Goal: Task Accomplishment & Management: Manage account settings

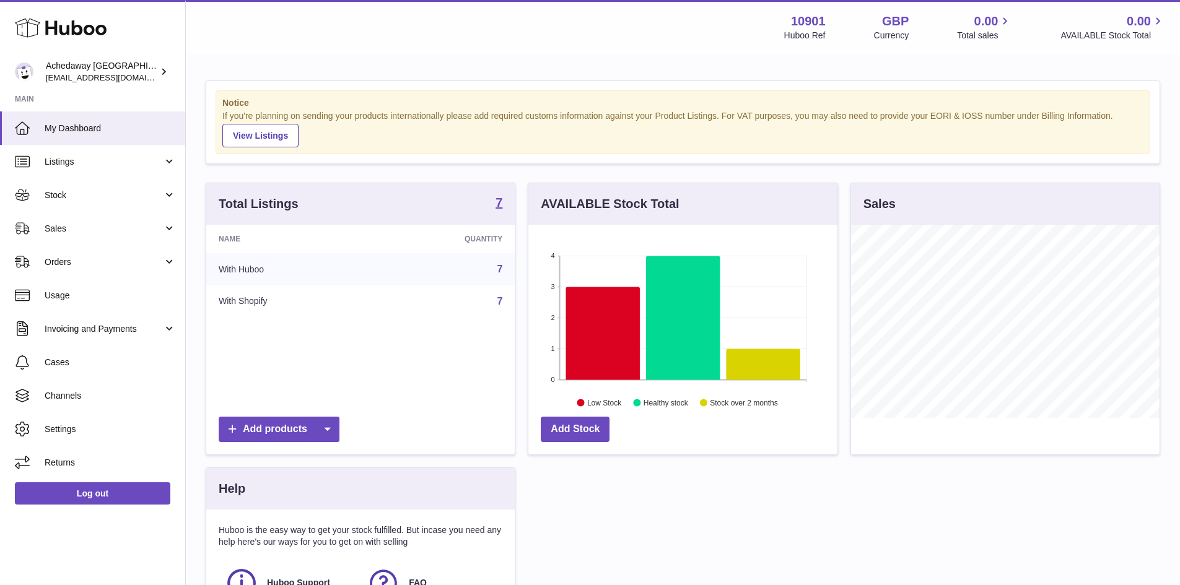
scroll to position [193, 309]
click at [93, 193] on span "Stock" at bounding box center [104, 196] width 118 height 12
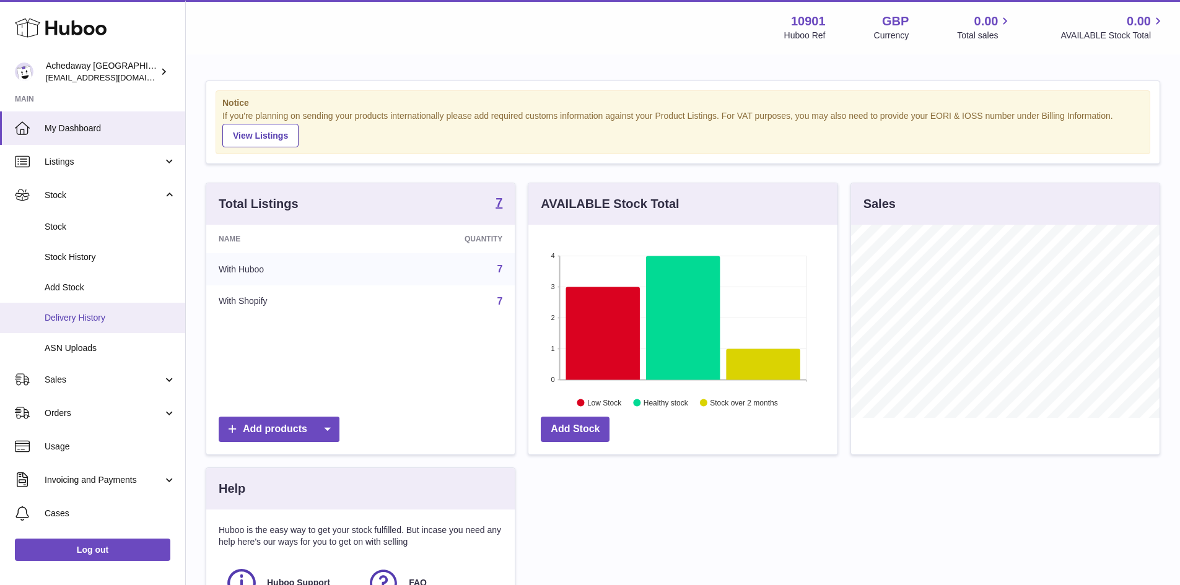
click at [111, 315] on span "Delivery History" at bounding box center [110, 318] width 131 height 12
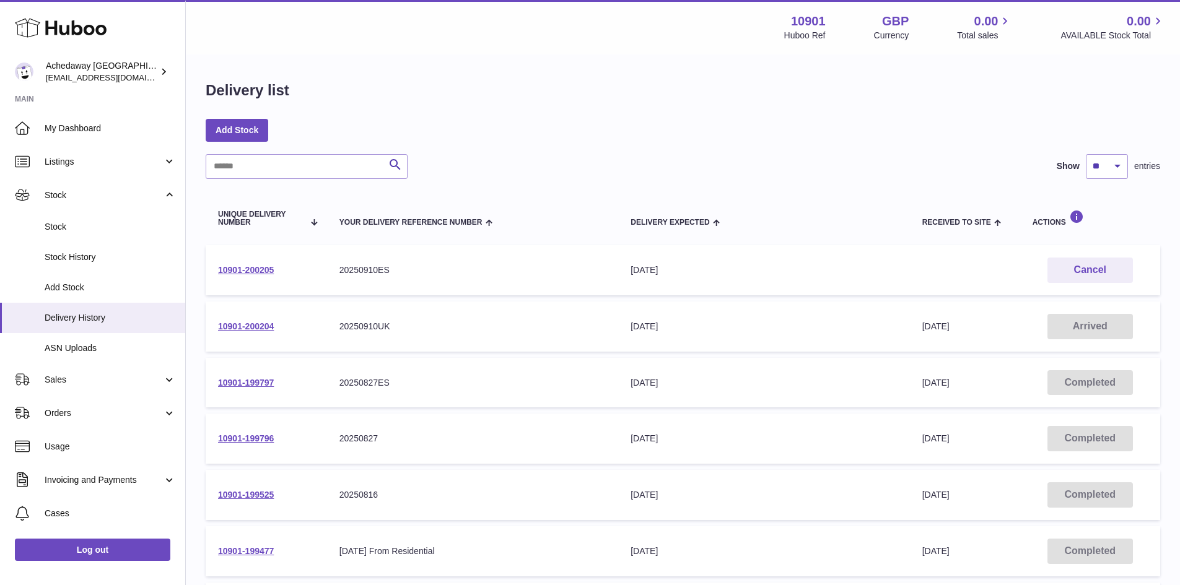
click at [253, 333] on td "10901-200204" at bounding box center [266, 327] width 121 height 50
click at [253, 330] on link "10901-200204" at bounding box center [246, 326] width 56 height 10
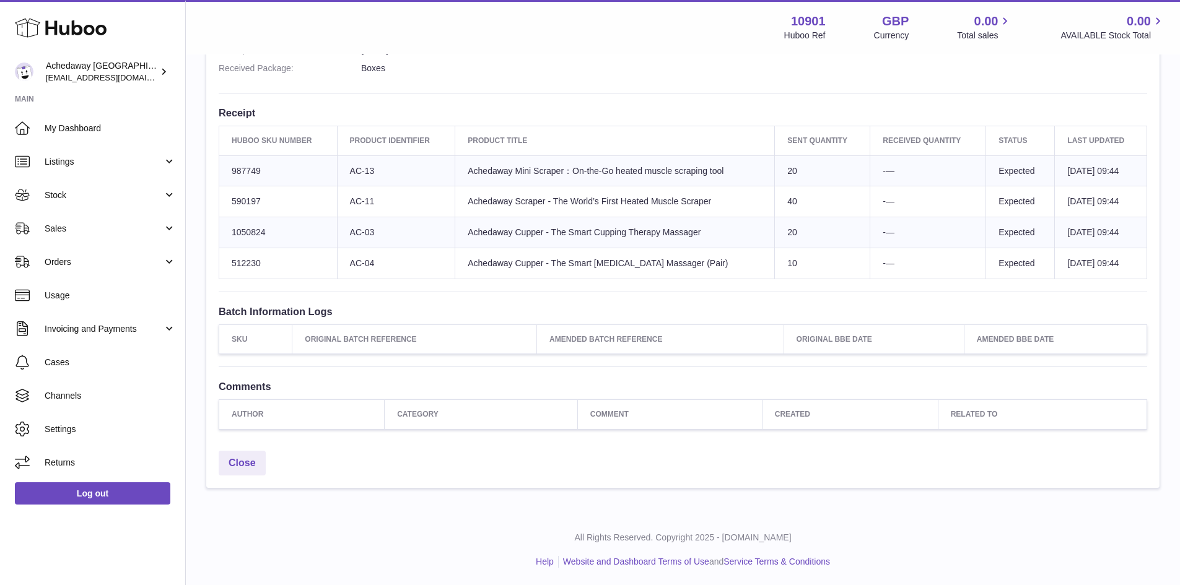
scroll to position [418, 0]
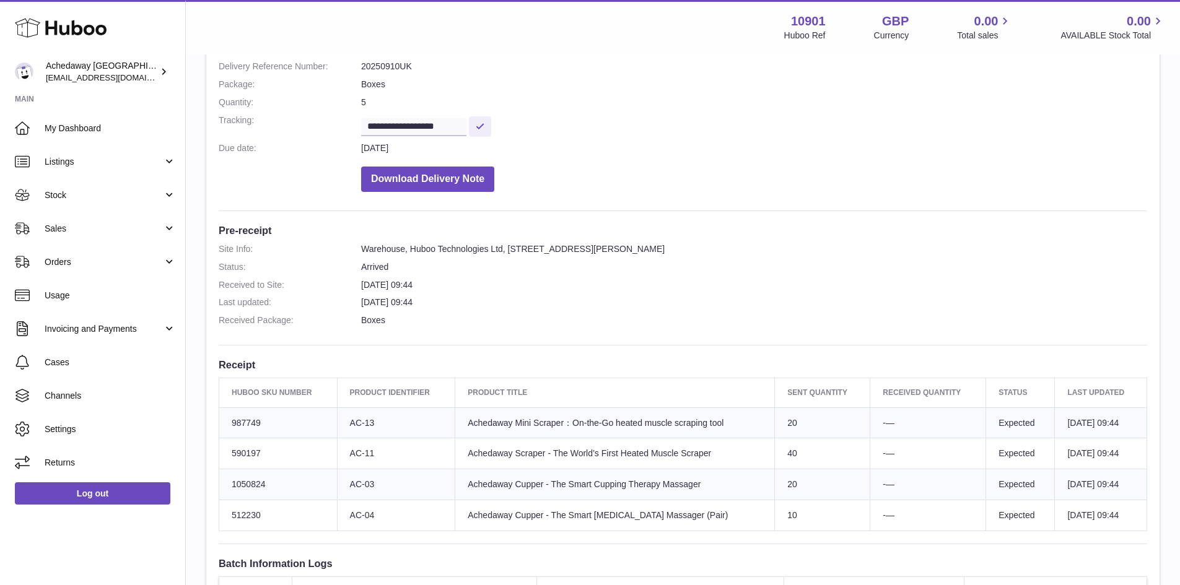
scroll to position [372, 0]
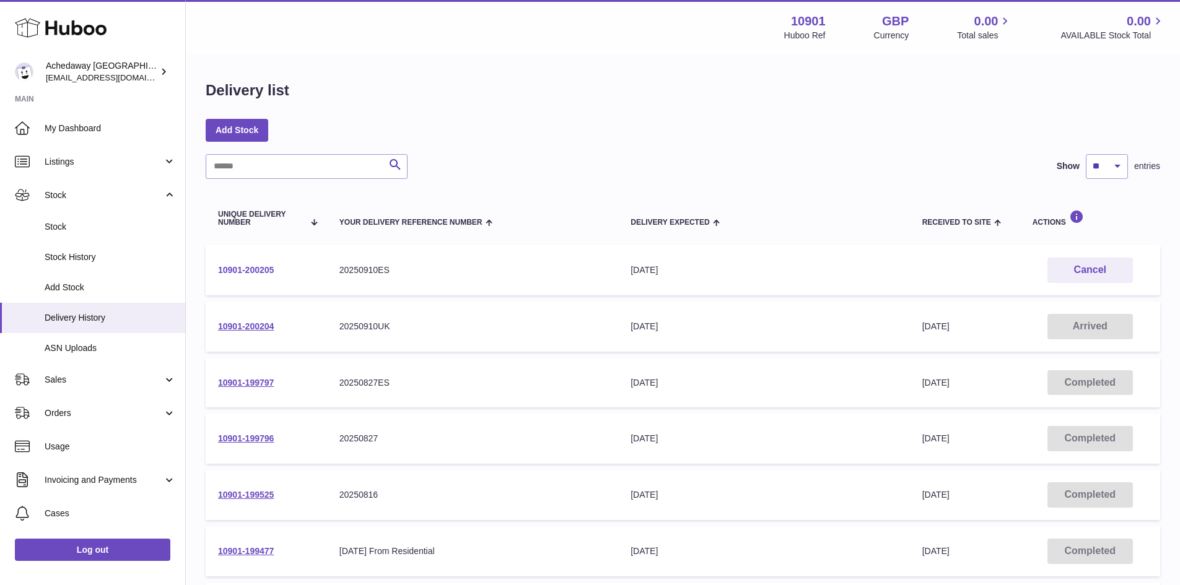
click at [248, 271] on link "10901-200205" at bounding box center [246, 270] width 56 height 10
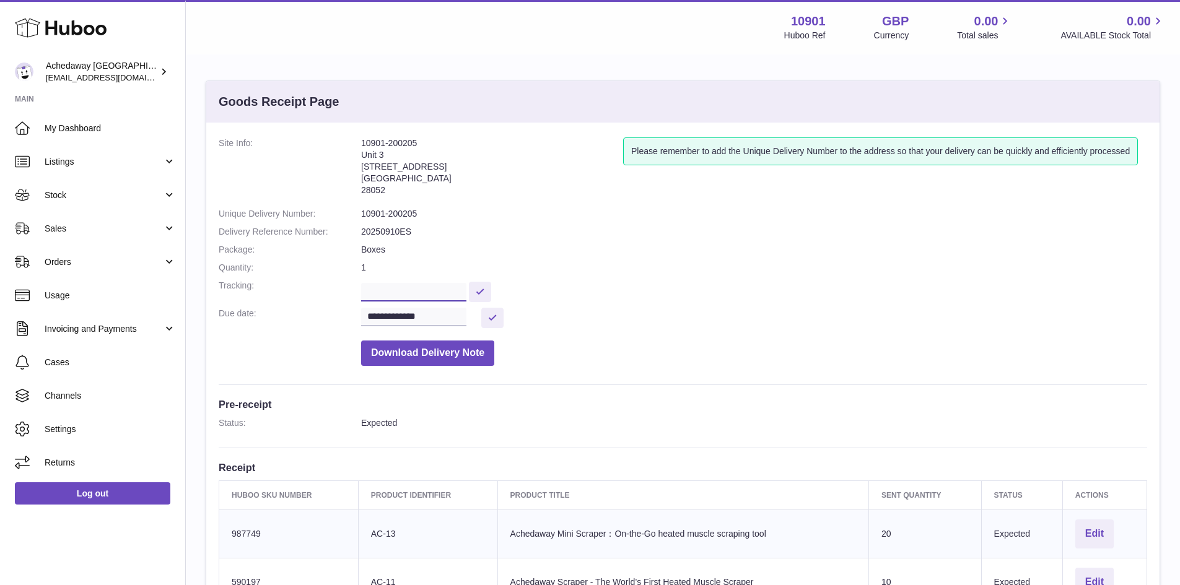
click at [429, 289] on input "text" at bounding box center [413, 292] width 105 height 19
paste input "**********"
type input "**********"
click at [491, 290] on button at bounding box center [480, 292] width 22 height 20
click at [132, 221] on link "Sales" at bounding box center [92, 228] width 185 height 33
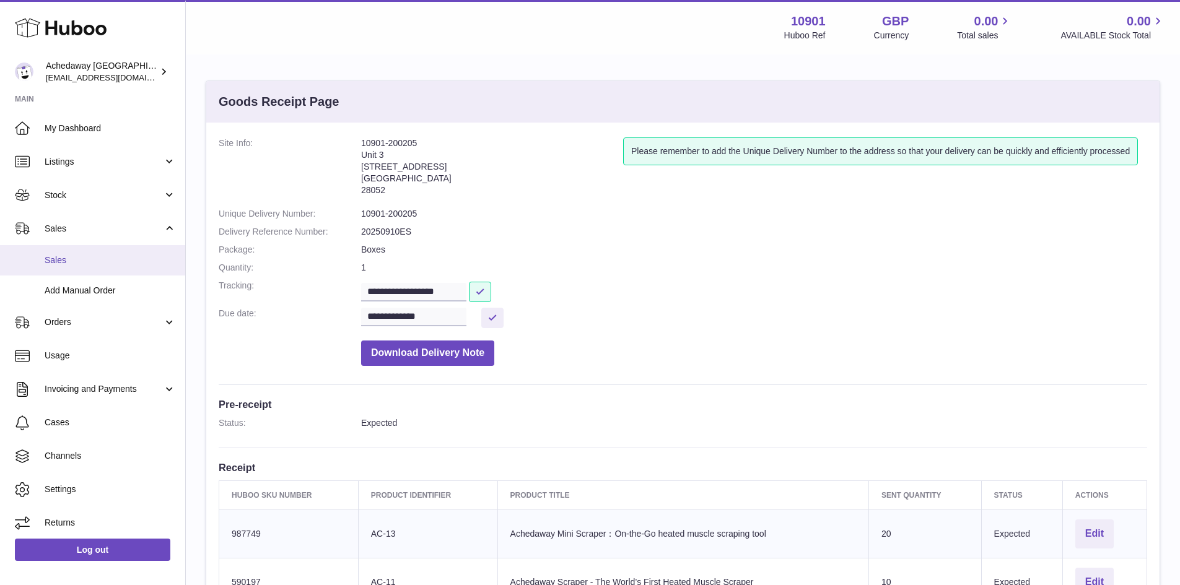
click at [111, 263] on span "Sales" at bounding box center [110, 261] width 131 height 12
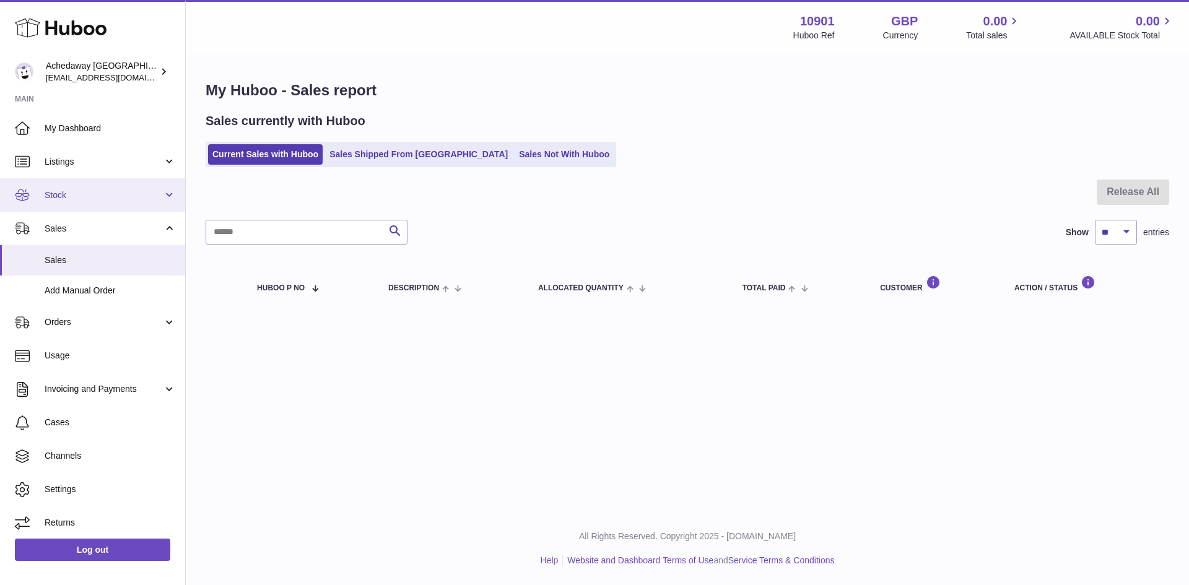
click at [106, 204] on link "Stock" at bounding box center [92, 194] width 185 height 33
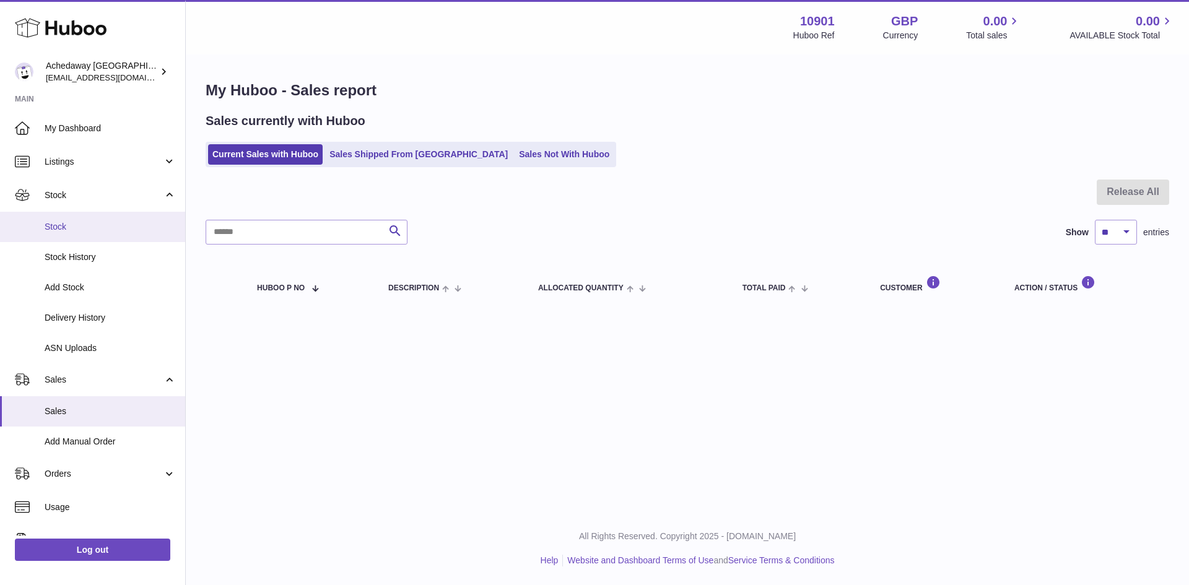
click at [106, 227] on span "Stock" at bounding box center [110, 227] width 131 height 12
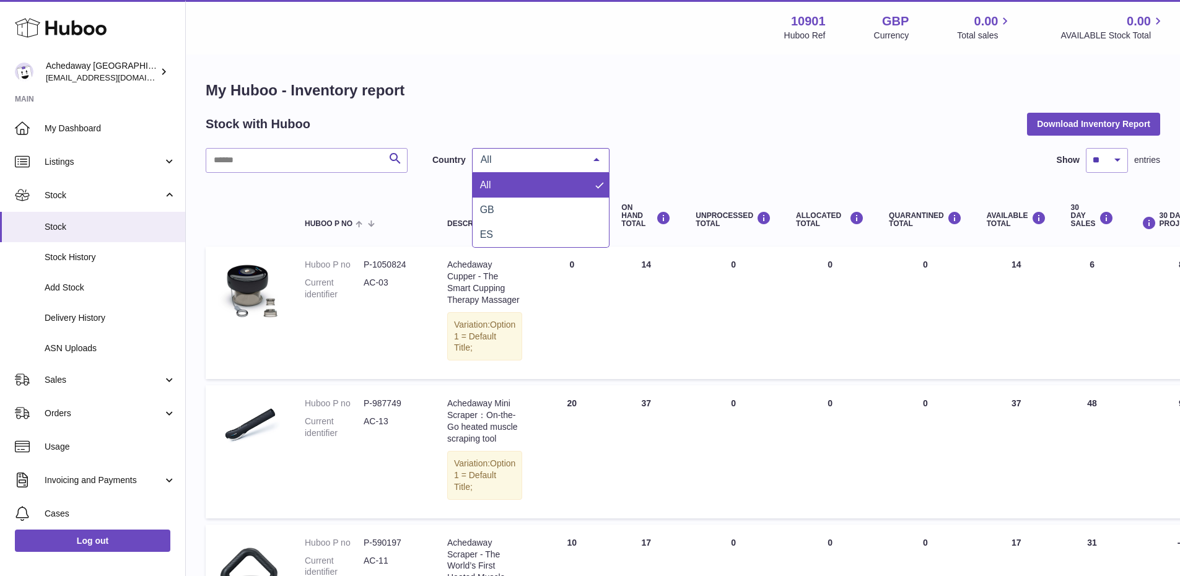
click at [513, 159] on span "All" at bounding box center [530, 160] width 107 height 12
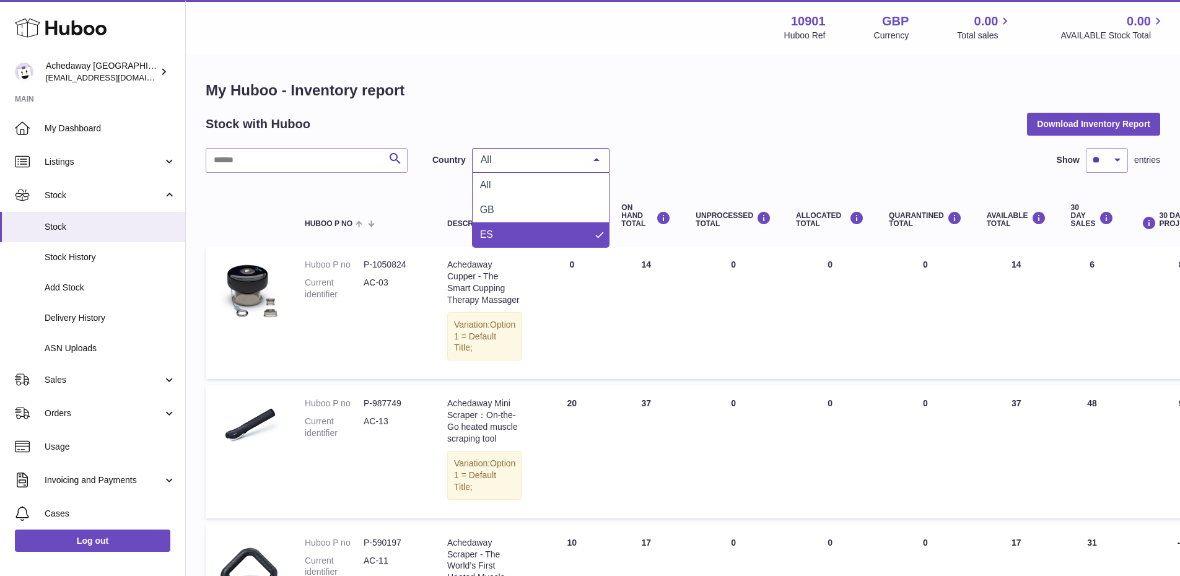
click at [499, 229] on span "ES" at bounding box center [541, 234] width 136 height 25
click at [521, 150] on div "ES" at bounding box center [540, 160] width 137 height 25
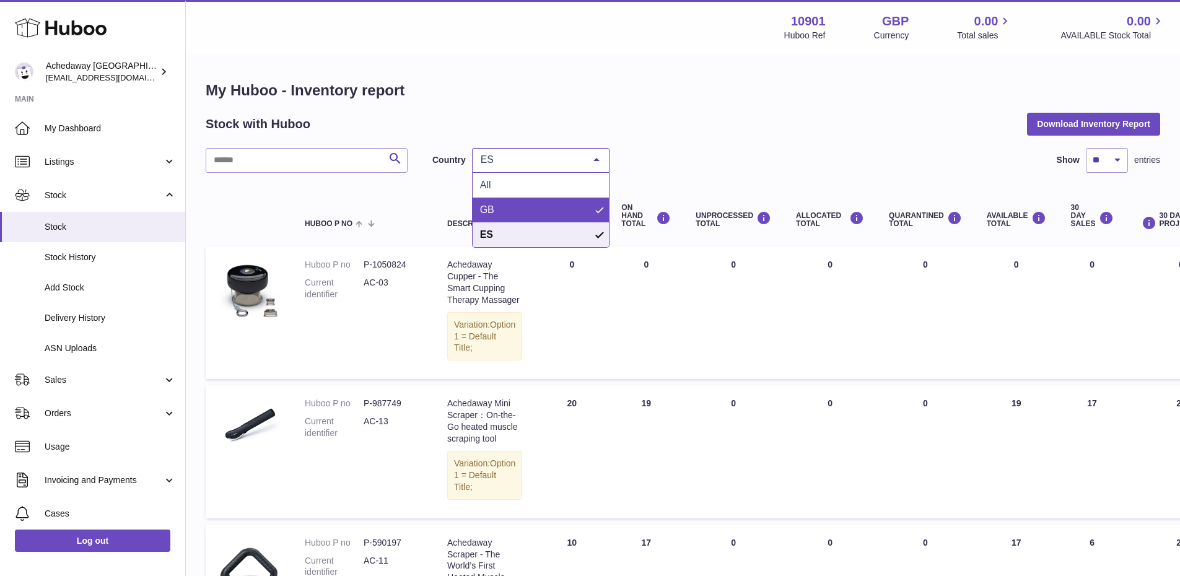
click at [521, 201] on span "GB" at bounding box center [541, 210] width 136 height 25
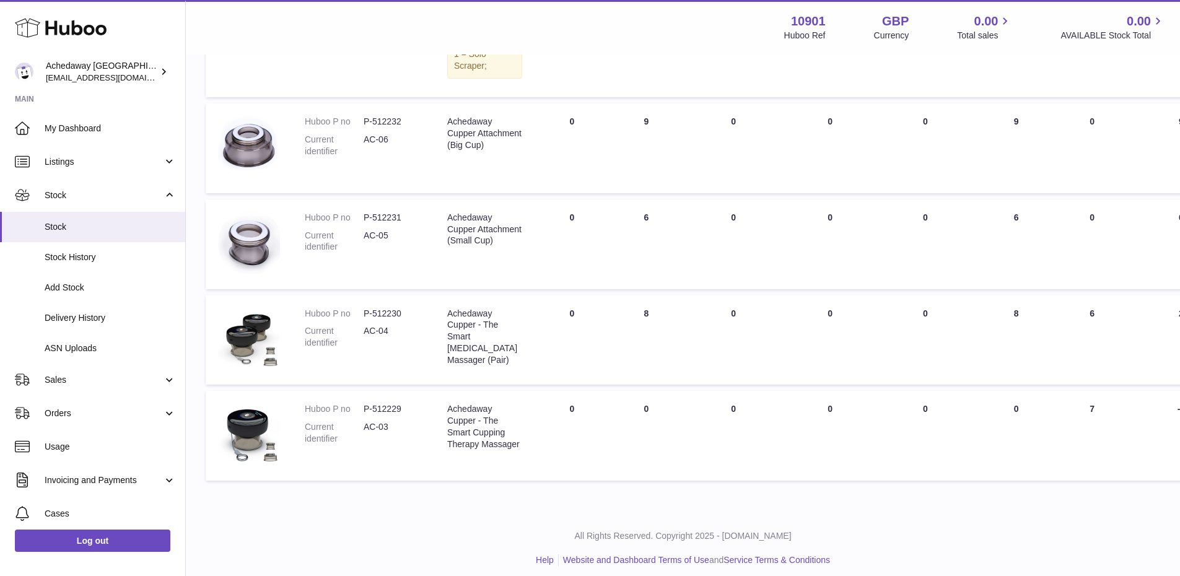
scroll to position [639, 0]
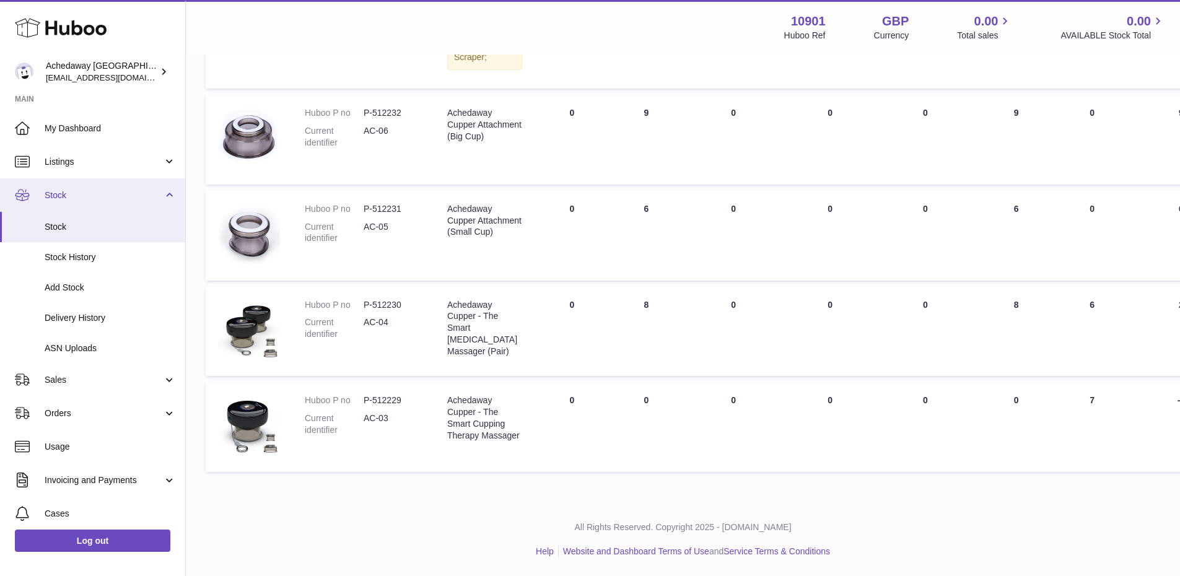
click at [118, 203] on link "Stock" at bounding box center [92, 194] width 185 height 33
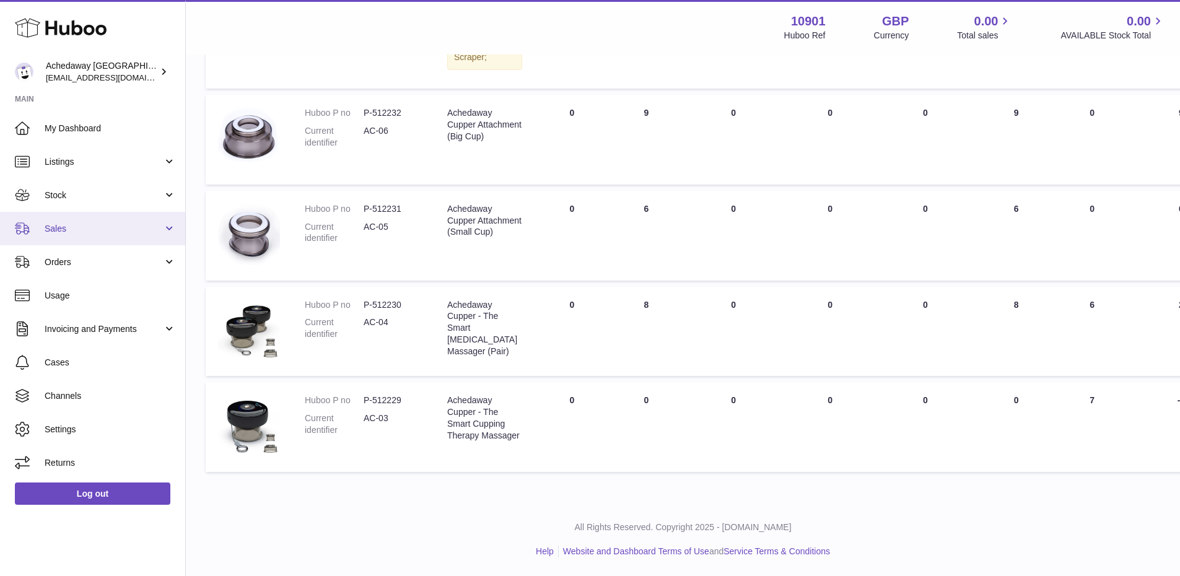
click at [113, 235] on link "Sales" at bounding box center [92, 228] width 185 height 33
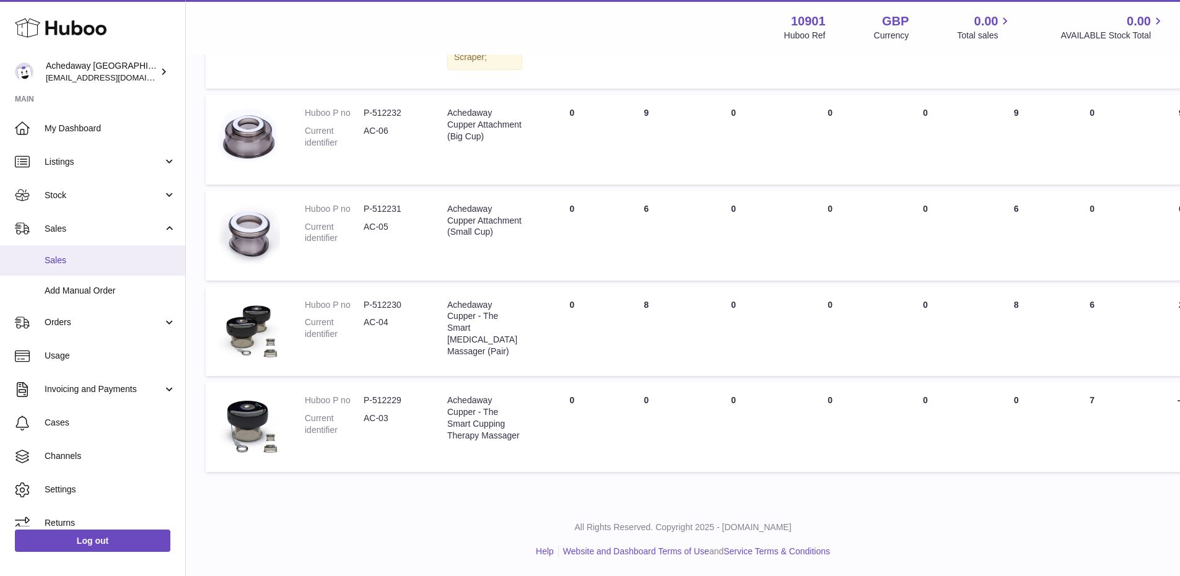
click at [111, 250] on link "Sales" at bounding box center [92, 260] width 185 height 30
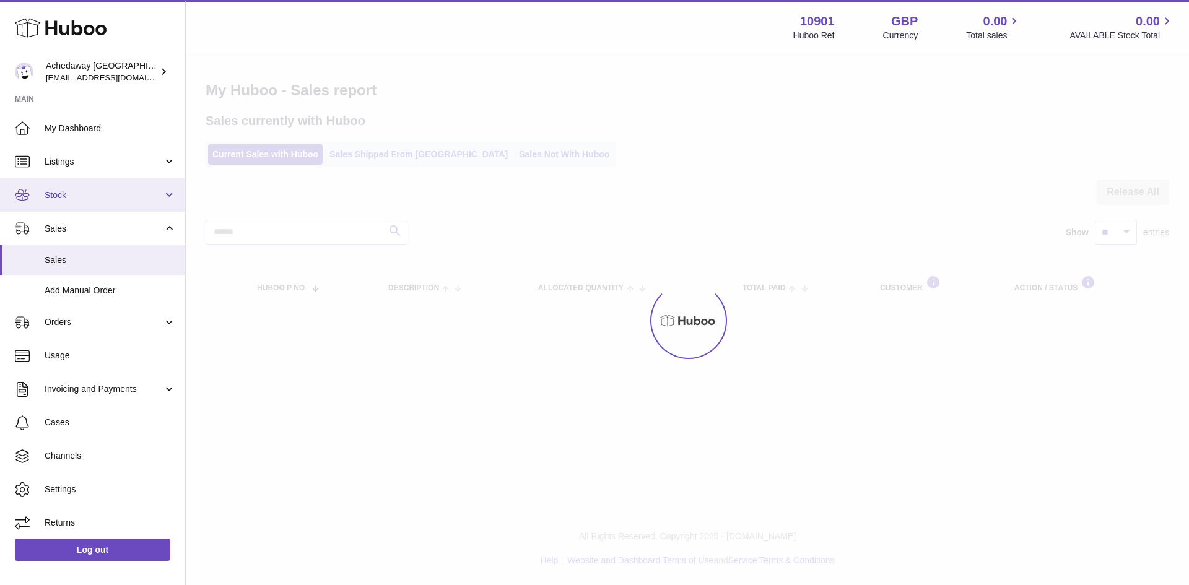
click at [108, 203] on link "Stock" at bounding box center [92, 194] width 185 height 33
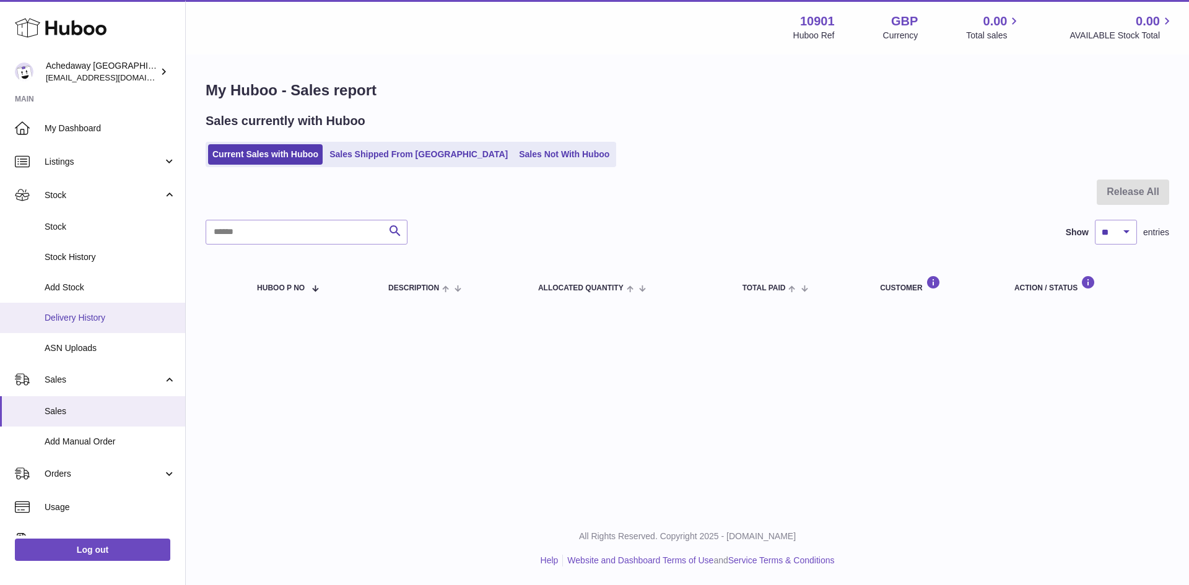
click at [102, 321] on span "Delivery History" at bounding box center [110, 318] width 131 height 12
